Goal: Navigation & Orientation: Find specific page/section

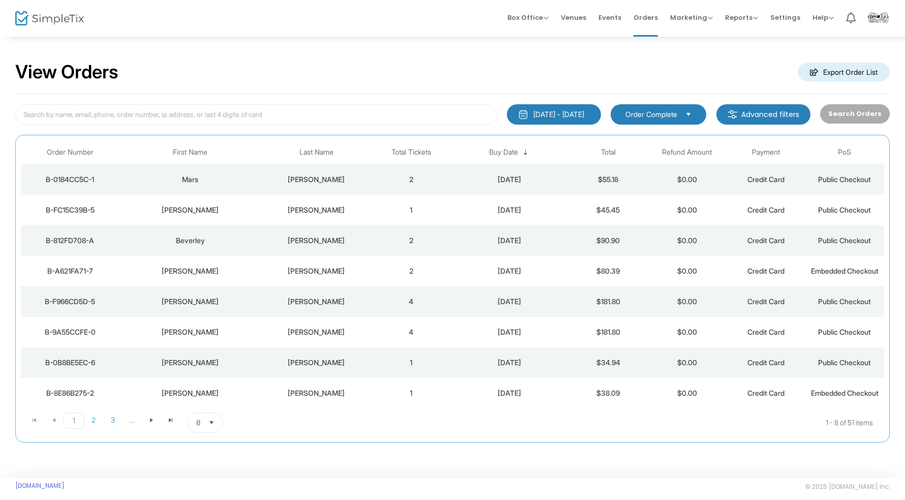
click at [440, 75] on div "View Orders Export Order List" at bounding box center [452, 72] width 875 height 43
click at [58, 18] on img at bounding box center [49, 18] width 69 height 15
